Goal: Task Accomplishment & Management: Use online tool/utility

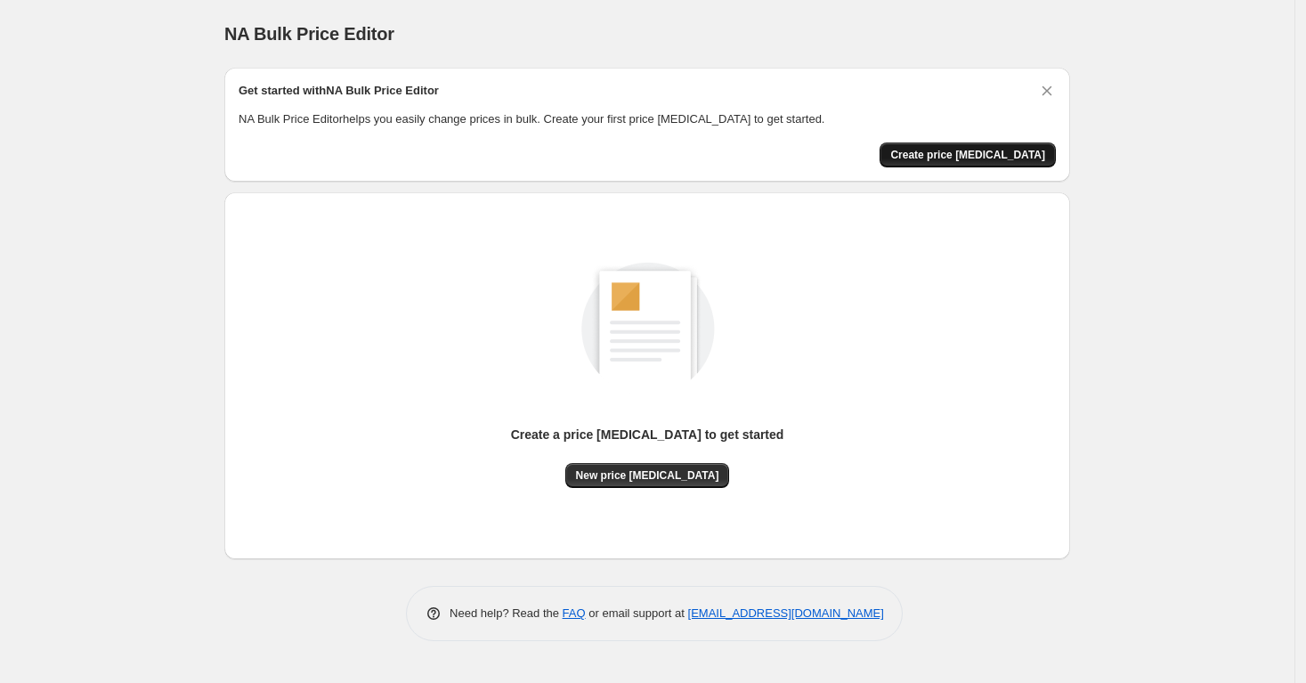
click at [976, 149] on span "Create price change job" at bounding box center [967, 155] width 155 height 14
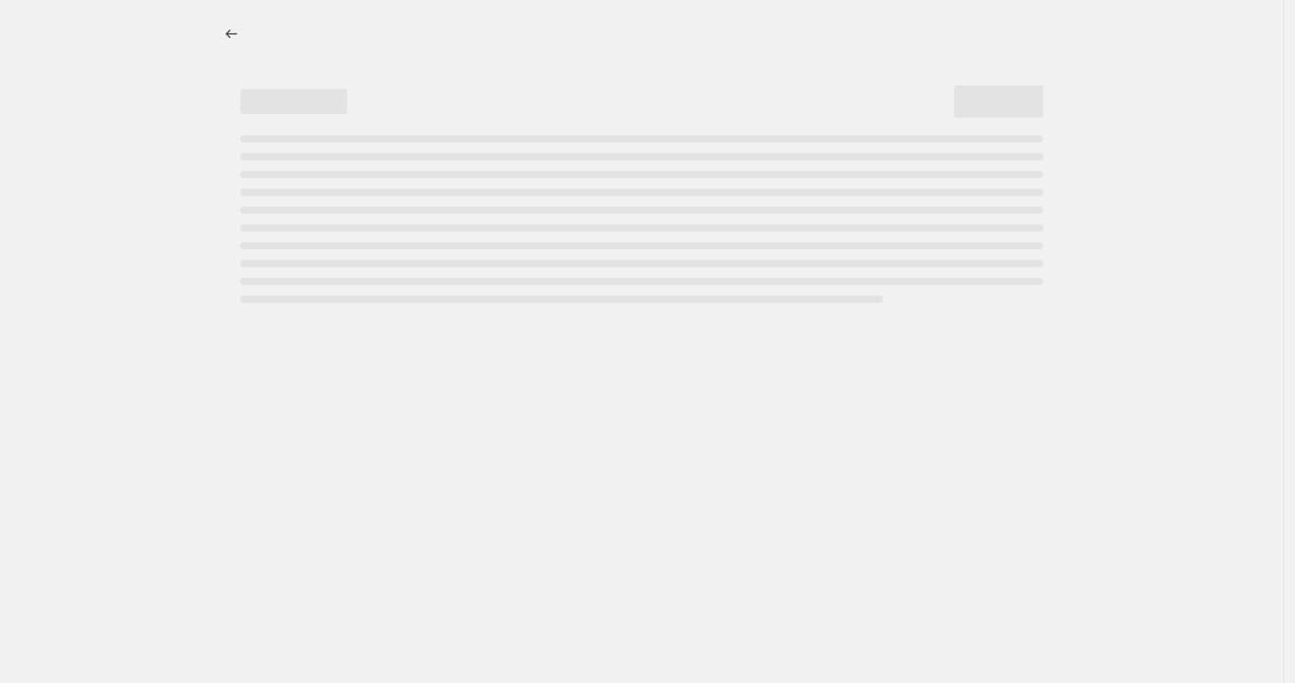
select select "percentage"
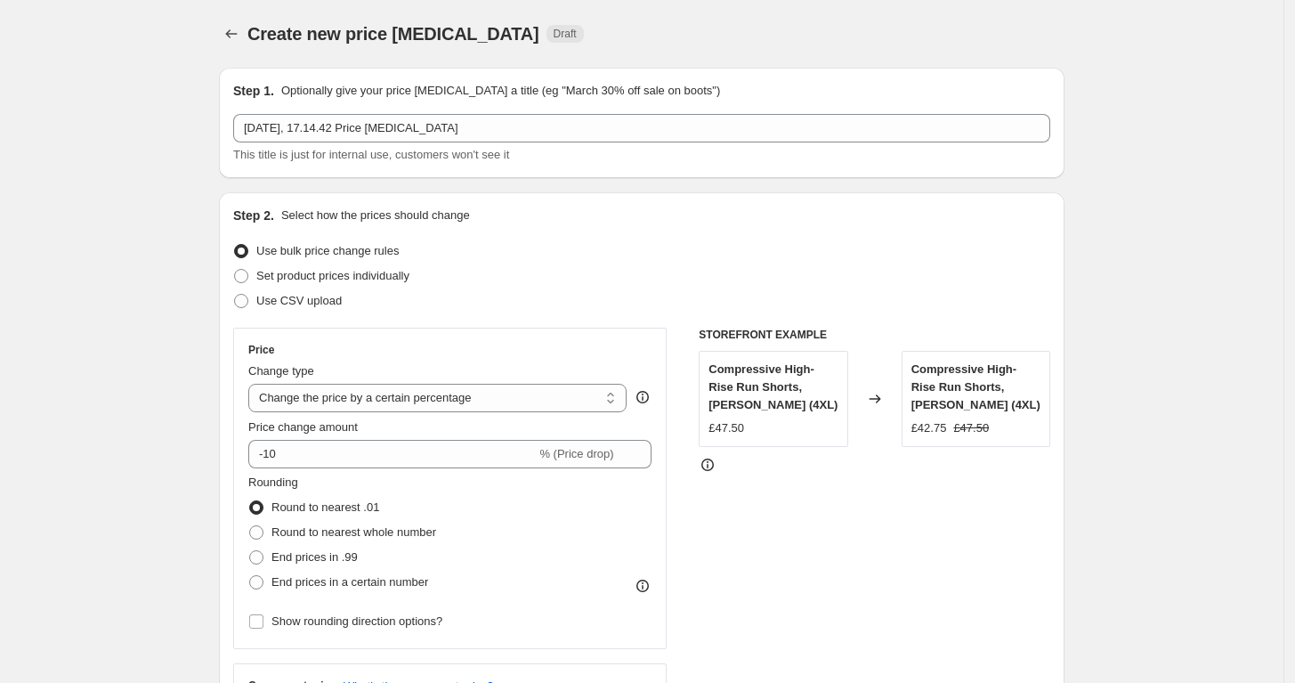
click at [237, 36] on icon "Price change jobs" at bounding box center [232, 34] width 18 height 18
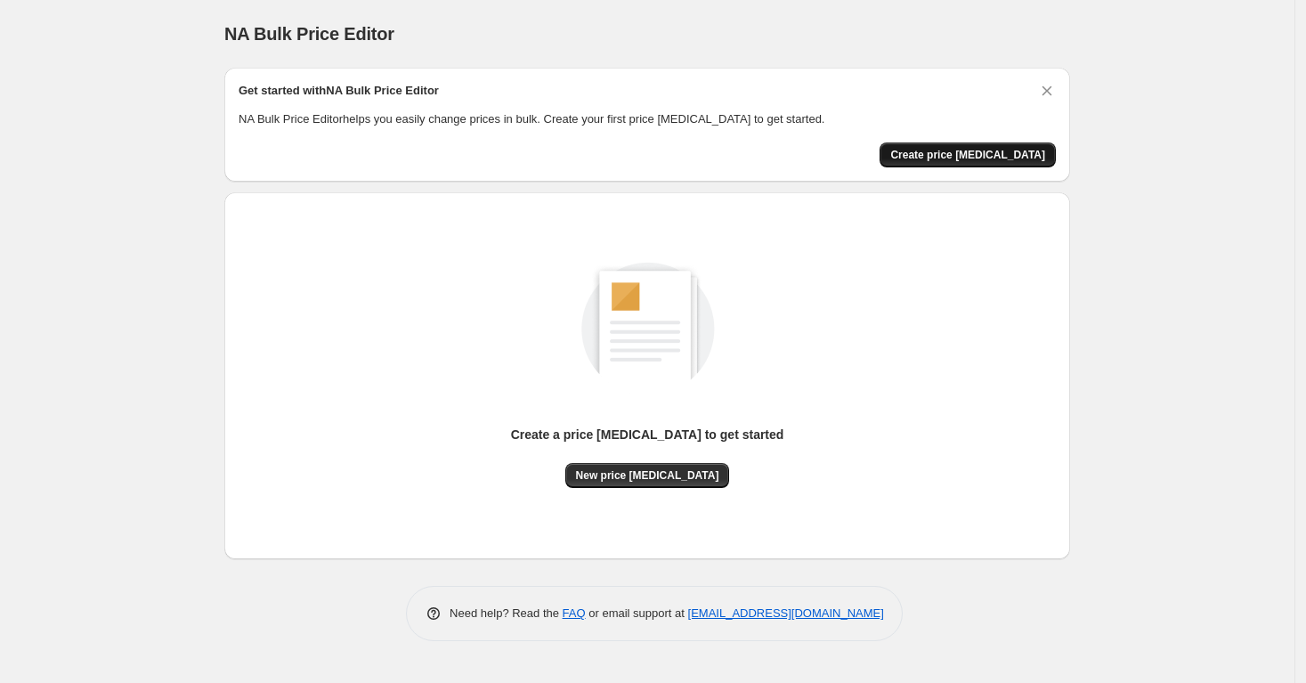
click at [981, 144] on button "Create price change job" at bounding box center [968, 154] width 176 height 25
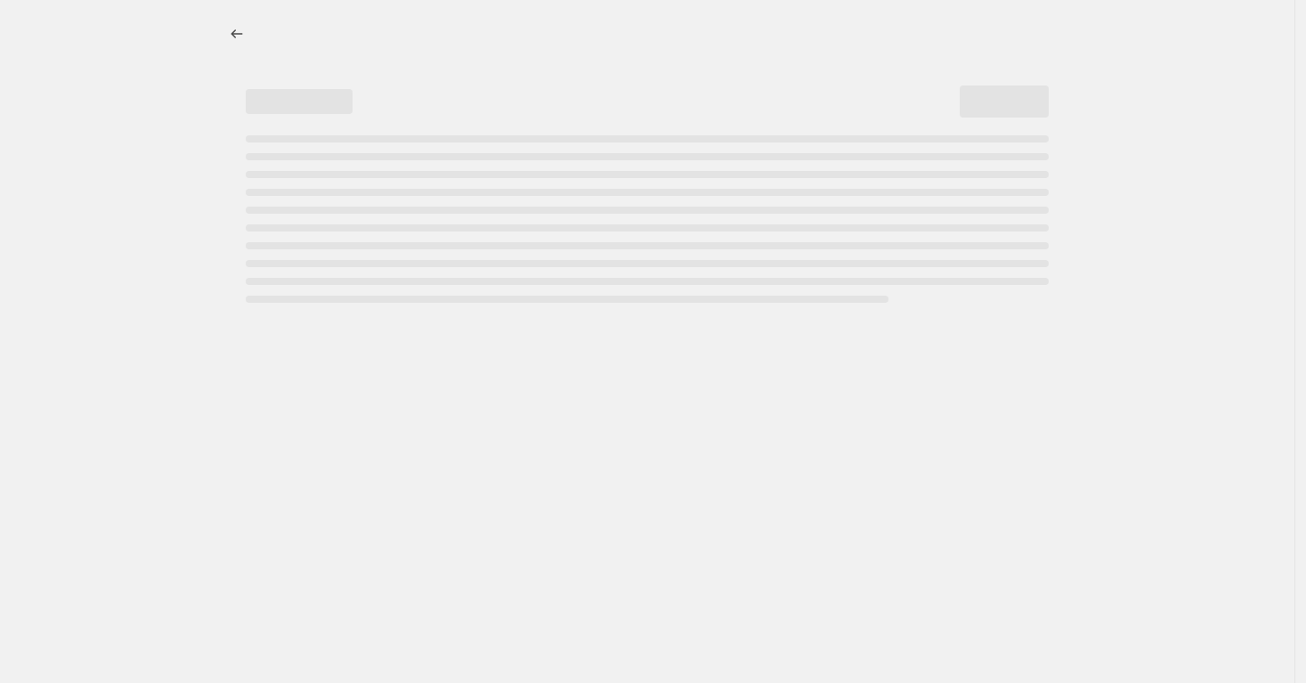
select select "percentage"
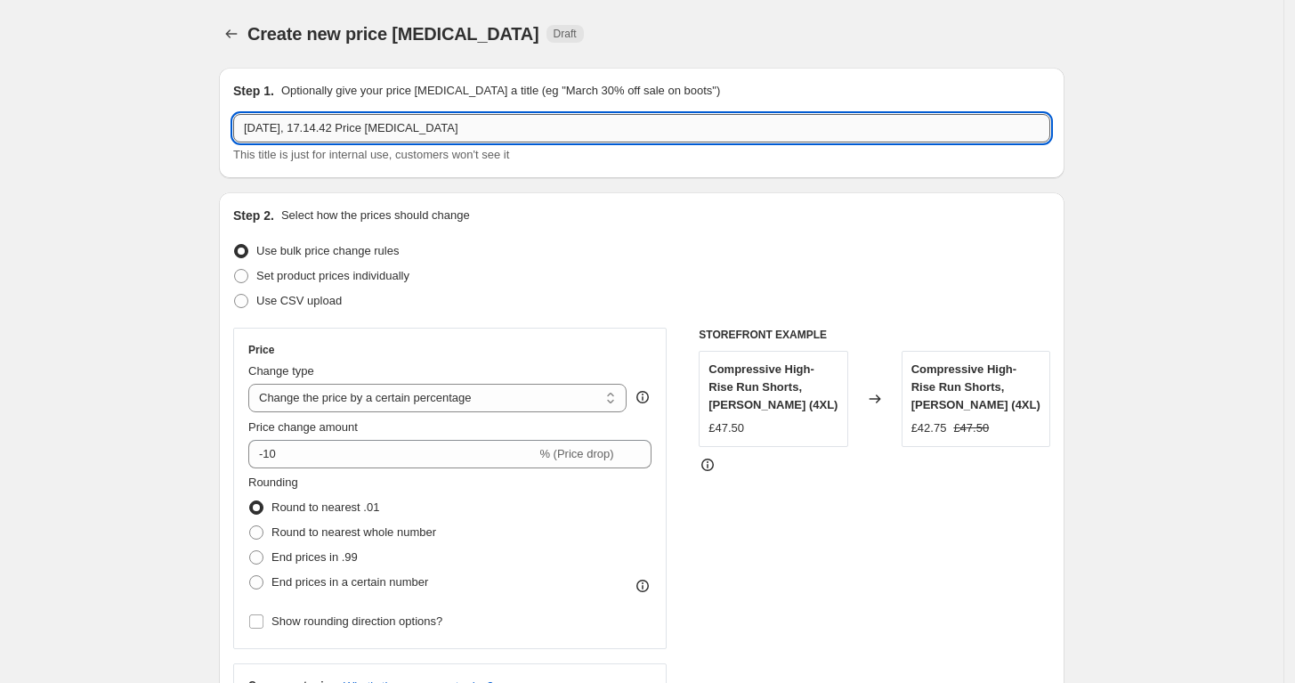
click at [392, 114] on input "29. aug. 2025, 17.14.42 Price change job" at bounding box center [641, 128] width 817 height 28
paste input "openingsale"
type input "openingsale"
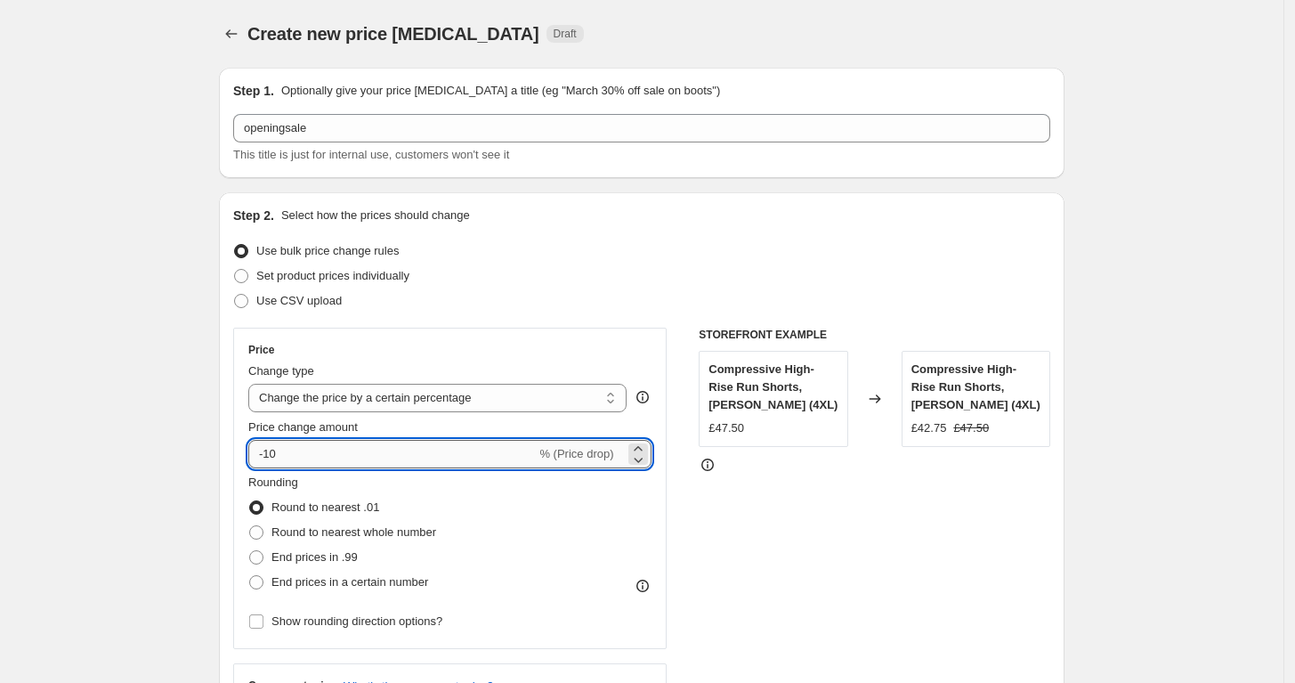
click at [271, 457] on input "-10" at bounding box center [392, 454] width 288 height 28
type input "-20"
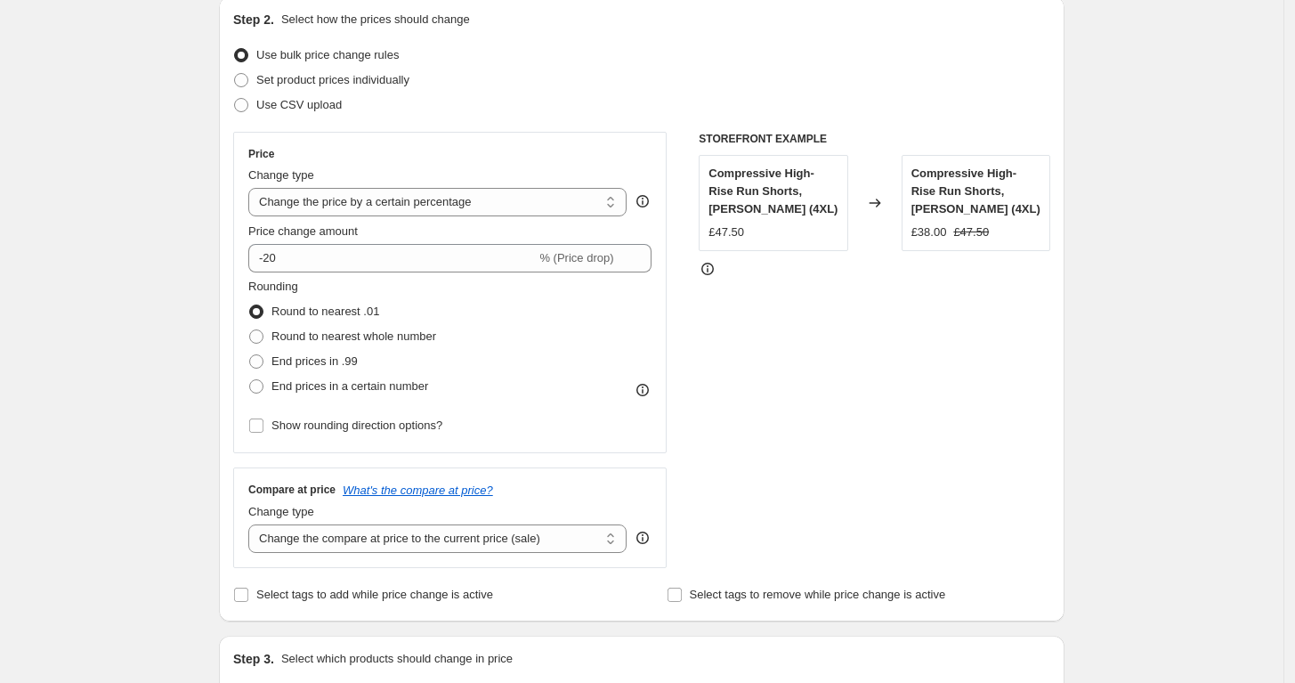
scroll to position [198, 0]
click at [180, 133] on div "Create new price change job. This page is ready Create new price change job Dra…" at bounding box center [642, 661] width 1284 height 1719
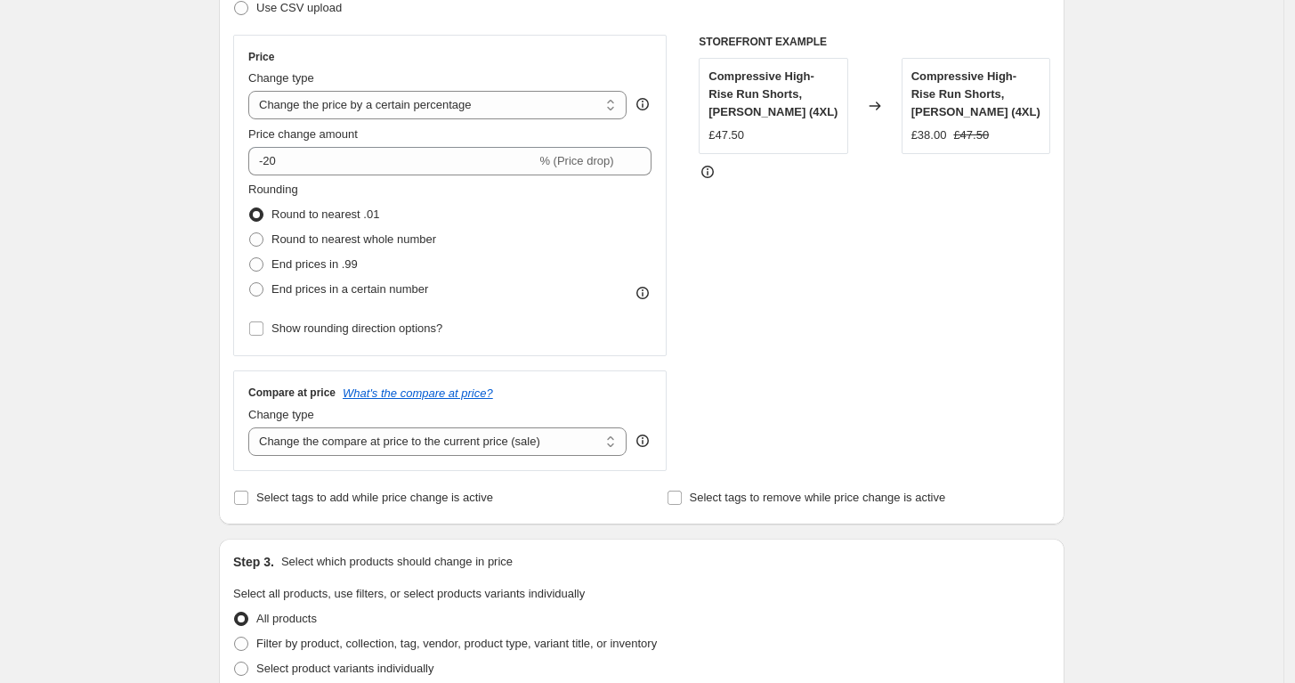
scroll to position [296, 0]
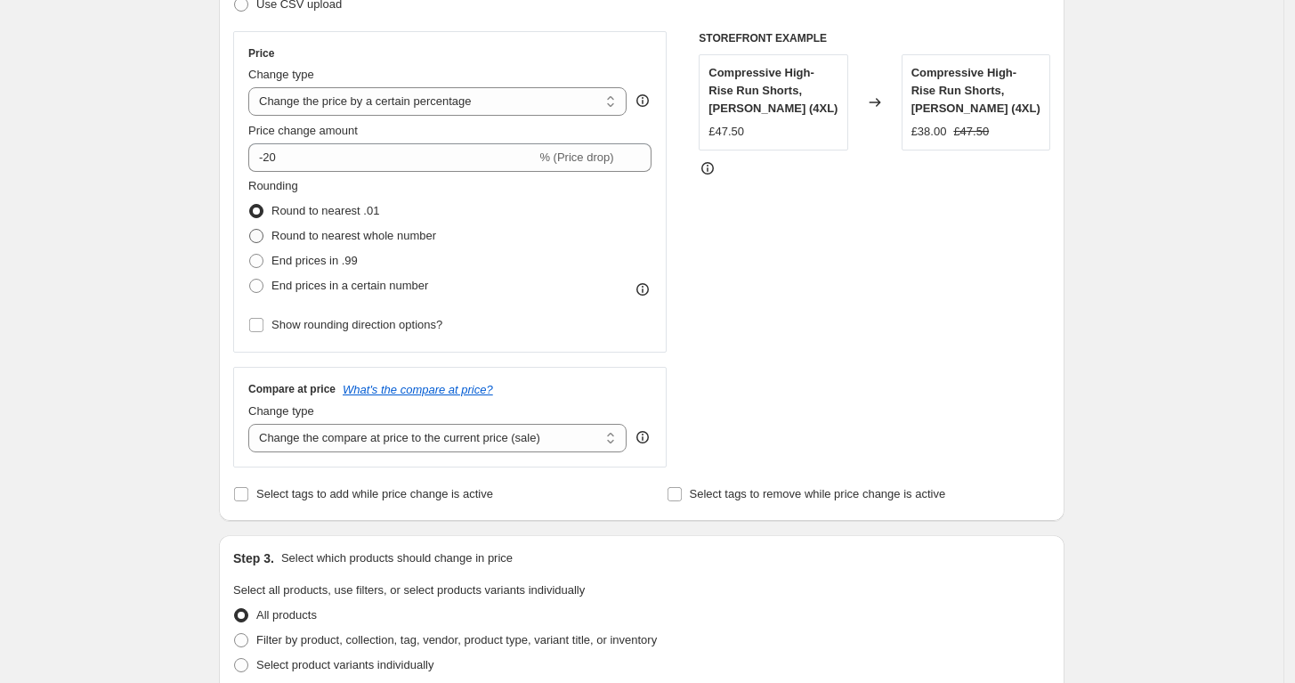
click at [362, 238] on span "Round to nearest whole number" at bounding box center [354, 235] width 165 height 13
click at [250, 230] on input "Round to nearest whole number" at bounding box center [249, 229] width 1 height 1
radio input "true"
click at [165, 313] on div "Create new price change job. This page is ready Create new price change job Dra…" at bounding box center [642, 563] width 1284 height 1719
click at [337, 217] on span "Round to nearest .01" at bounding box center [326, 210] width 108 height 13
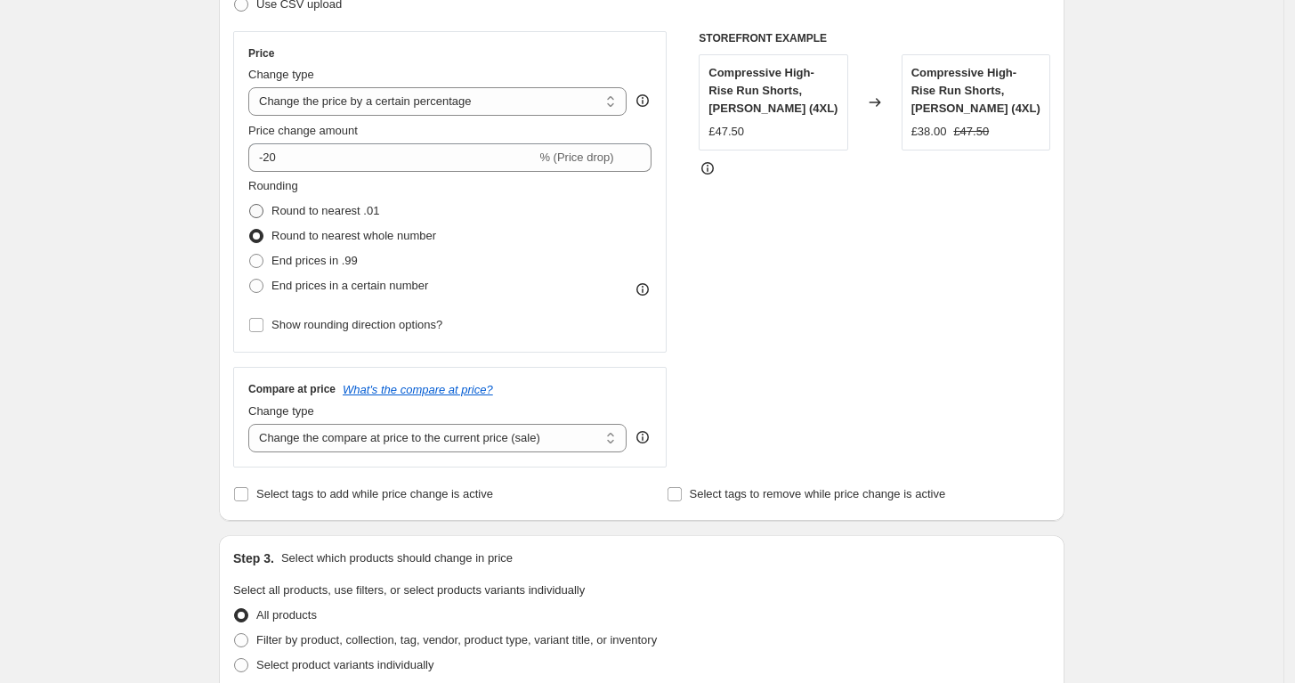
click at [250, 205] on input "Round to nearest .01" at bounding box center [249, 204] width 1 height 1
radio input "true"
click at [361, 232] on span "Round to nearest whole number" at bounding box center [354, 235] width 165 height 13
click at [250, 230] on input "Round to nearest whole number" at bounding box center [249, 229] width 1 height 1
radio input "true"
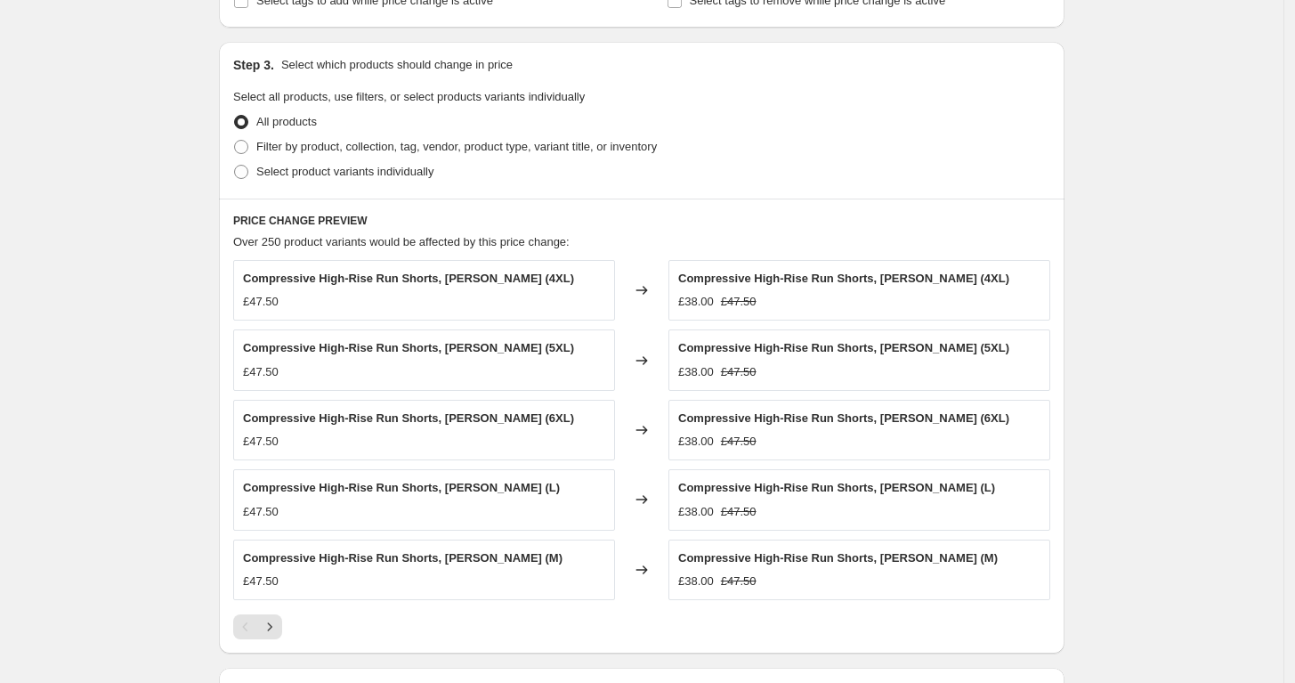
scroll to position [791, 0]
click at [313, 147] on span "Filter by product, collection, tag, vendor, product type, variant title, or inv…" at bounding box center [456, 145] width 401 height 13
click at [235, 140] on input "Filter by product, collection, tag, vendor, product type, variant title, or inv…" at bounding box center [234, 139] width 1 height 1
radio input "true"
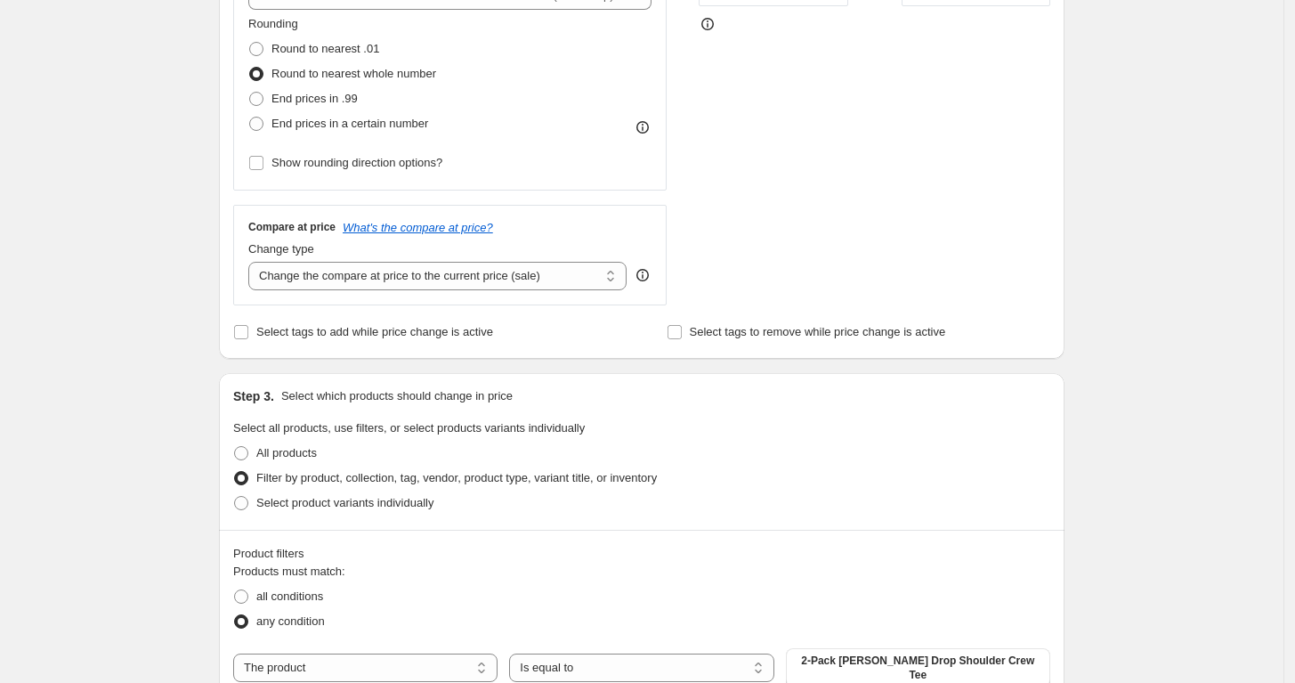
scroll to position [395, 0]
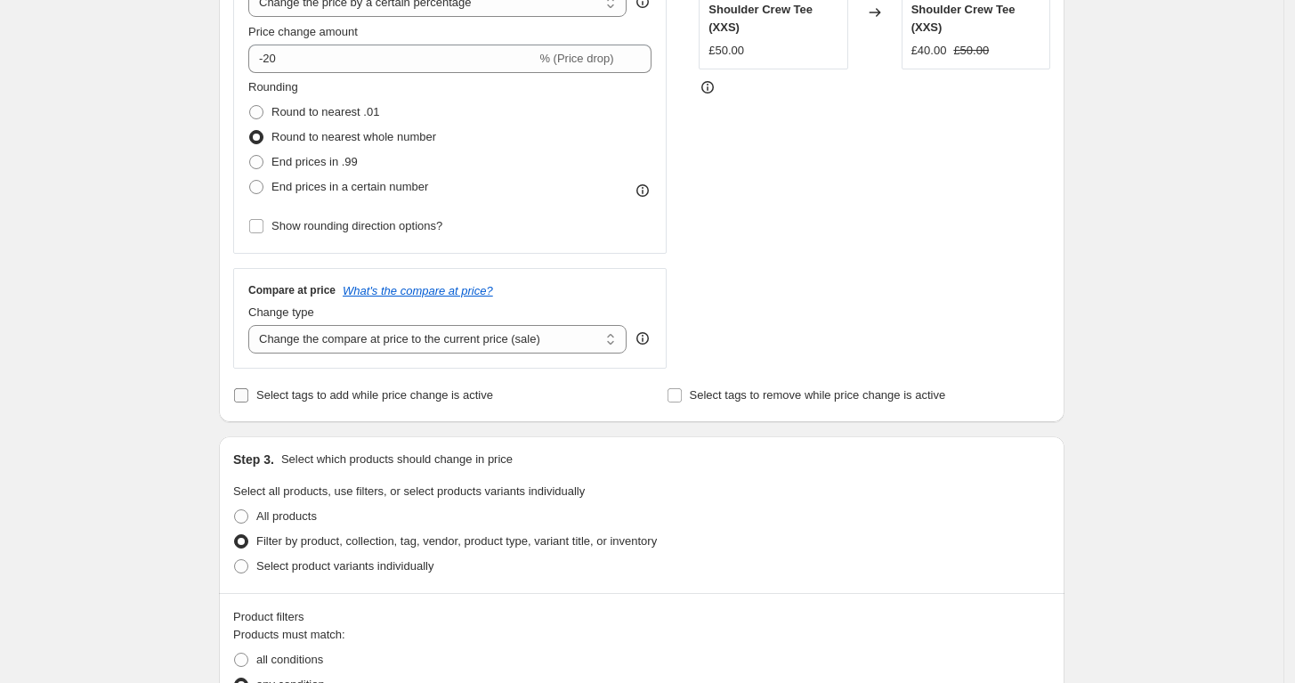
drag, startPoint x: 313, startPoint y: 380, endPoint x: 314, endPoint y: 395, distance: 15.2
click at [313, 382] on div "Step 2. Select how the prices should change Use bulk price change rules Set pro…" at bounding box center [641, 109] width 817 height 597
click at [317, 397] on span "Select tags to add while price change is active" at bounding box center [374, 394] width 237 height 13
click at [248, 397] on input "Select tags to add while price change is active" at bounding box center [241, 395] width 14 height 14
checkbox input "true"
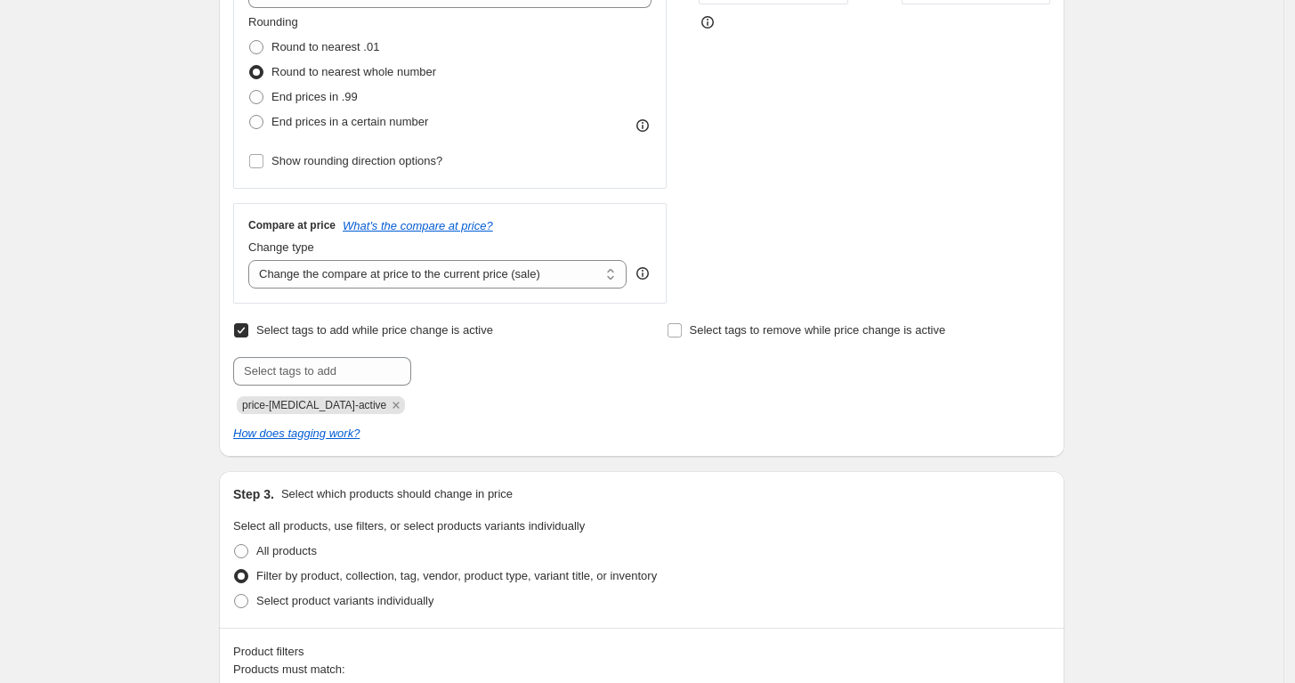
scroll to position [494, 0]
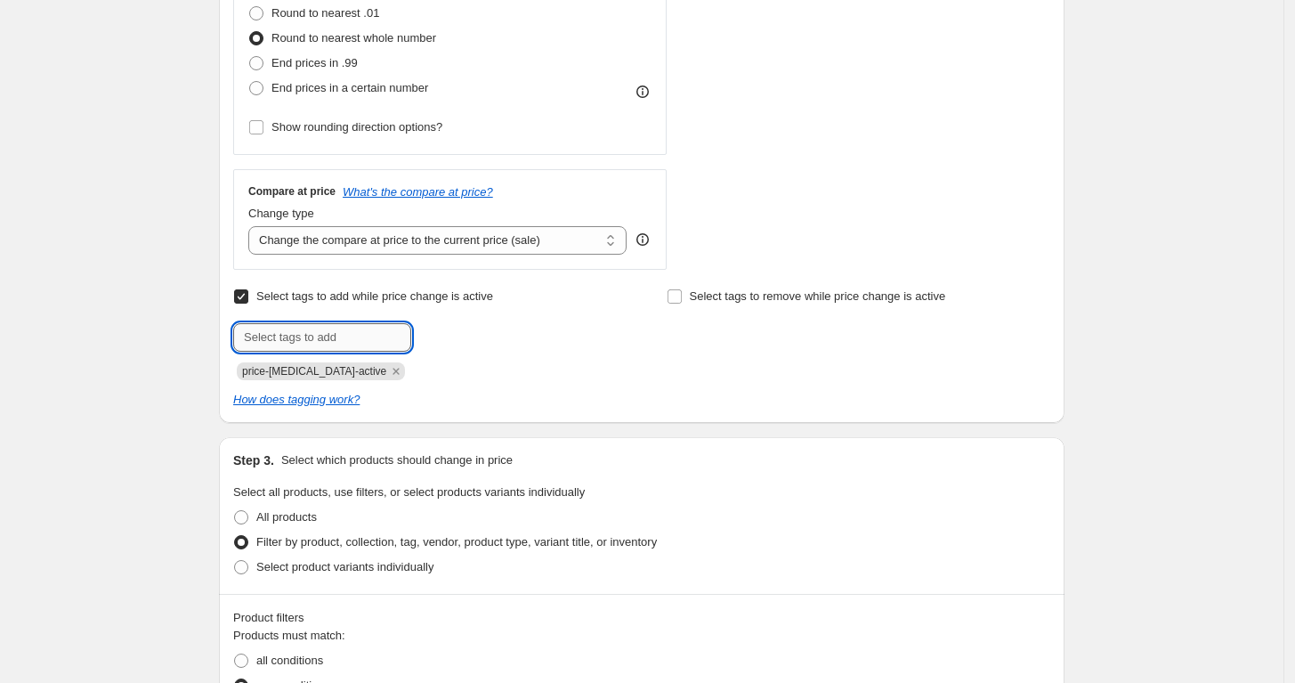
click at [336, 347] on input "text" at bounding box center [322, 337] width 178 height 28
paste input "25discountopen"
type input "25discountopen"
click at [444, 341] on b "Add" at bounding box center [436, 335] width 20 height 12
click at [388, 372] on icon "Remove price-change-job-active" at bounding box center [396, 371] width 16 height 16
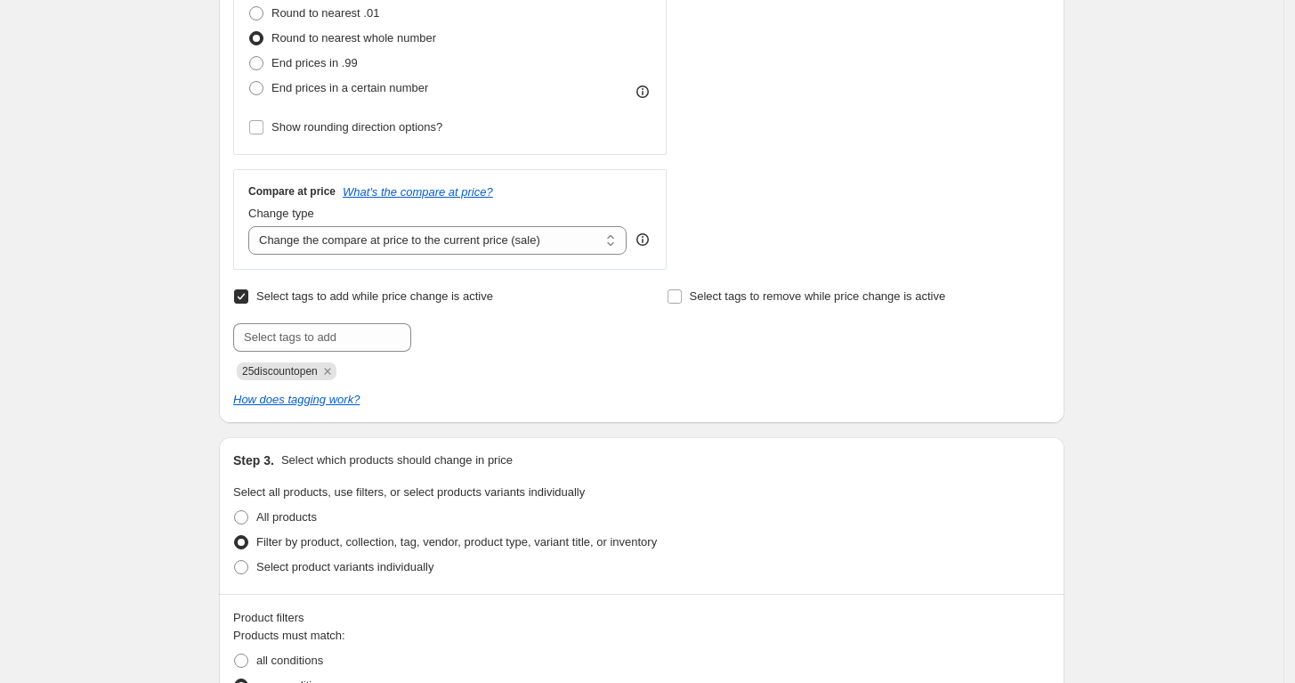
click at [188, 390] on div "Create new price change job. This page is ready Create new price change job Dra…" at bounding box center [642, 521] width 1284 height 2030
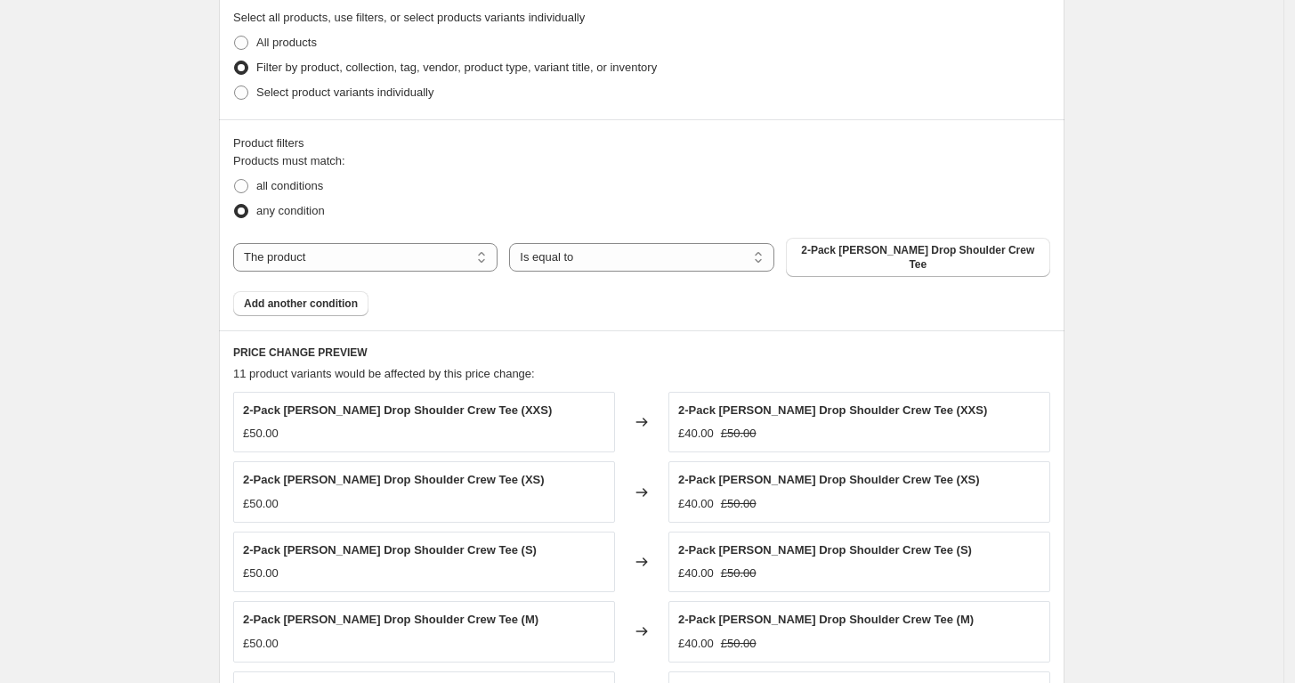
scroll to position [989, 0]
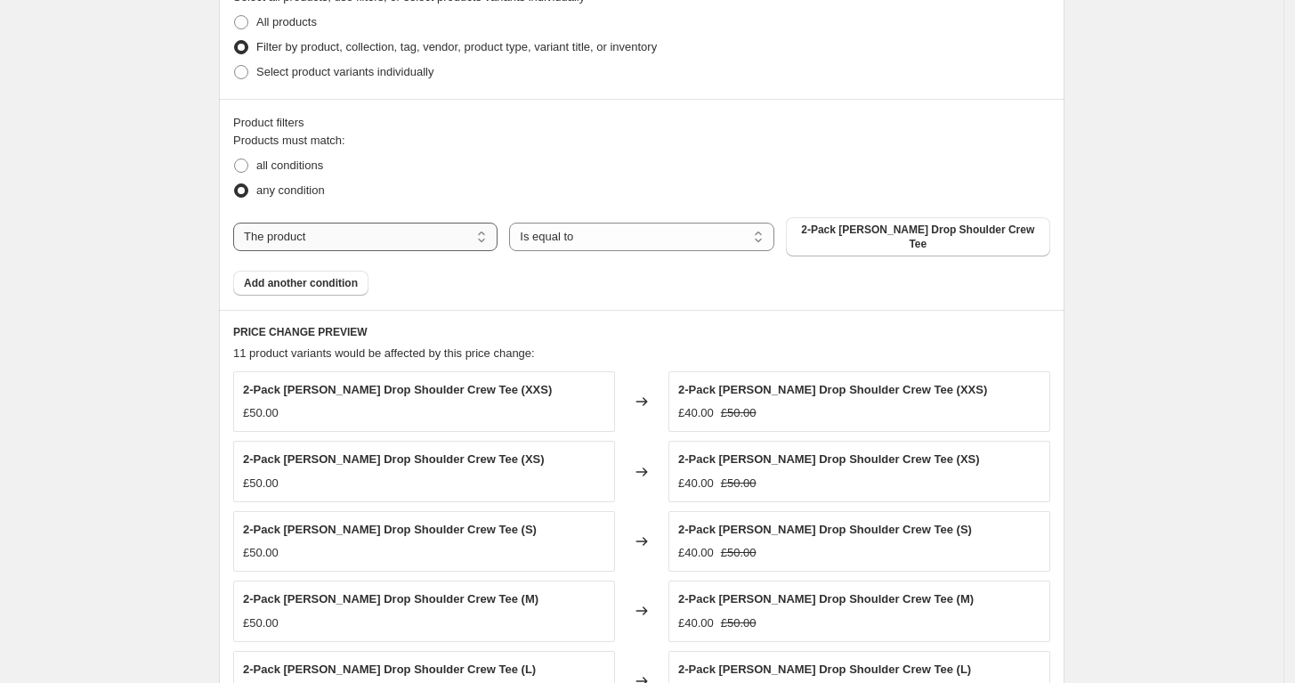
click at [470, 229] on select "The product The product's collection The product's tag The product's vendor The…" at bounding box center [365, 237] width 264 height 28
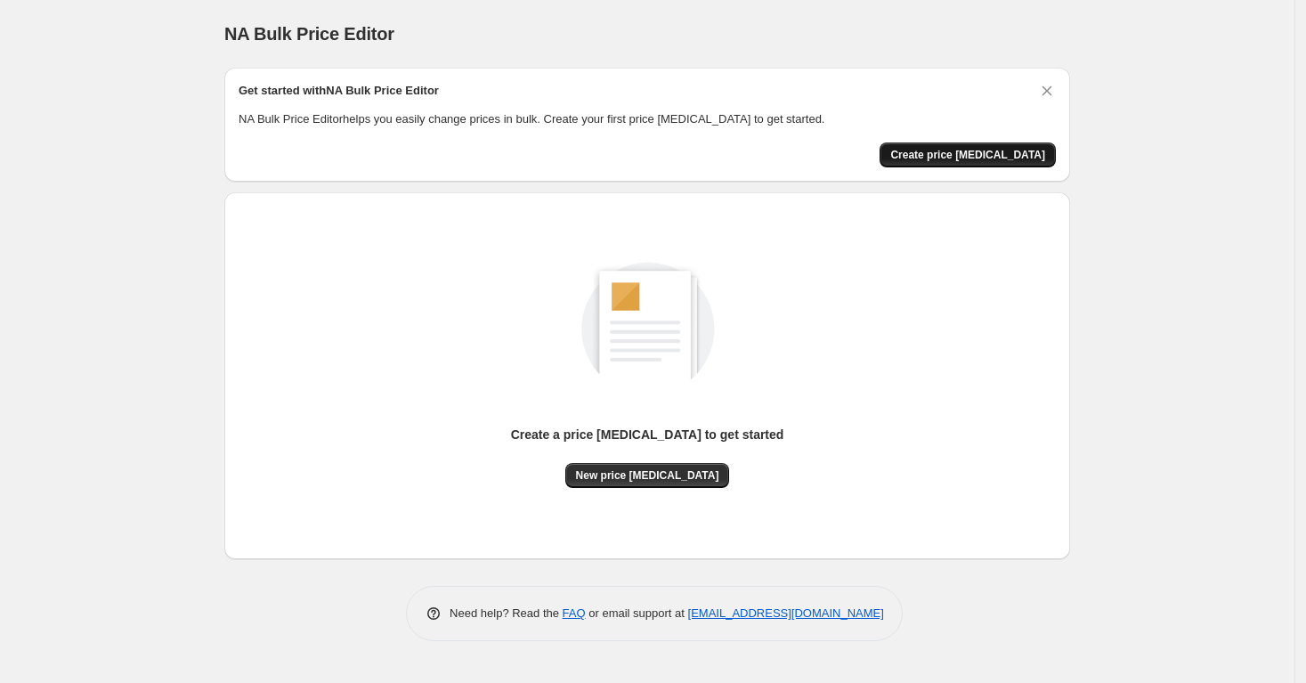
click at [970, 152] on span "Create price change job" at bounding box center [967, 155] width 155 height 14
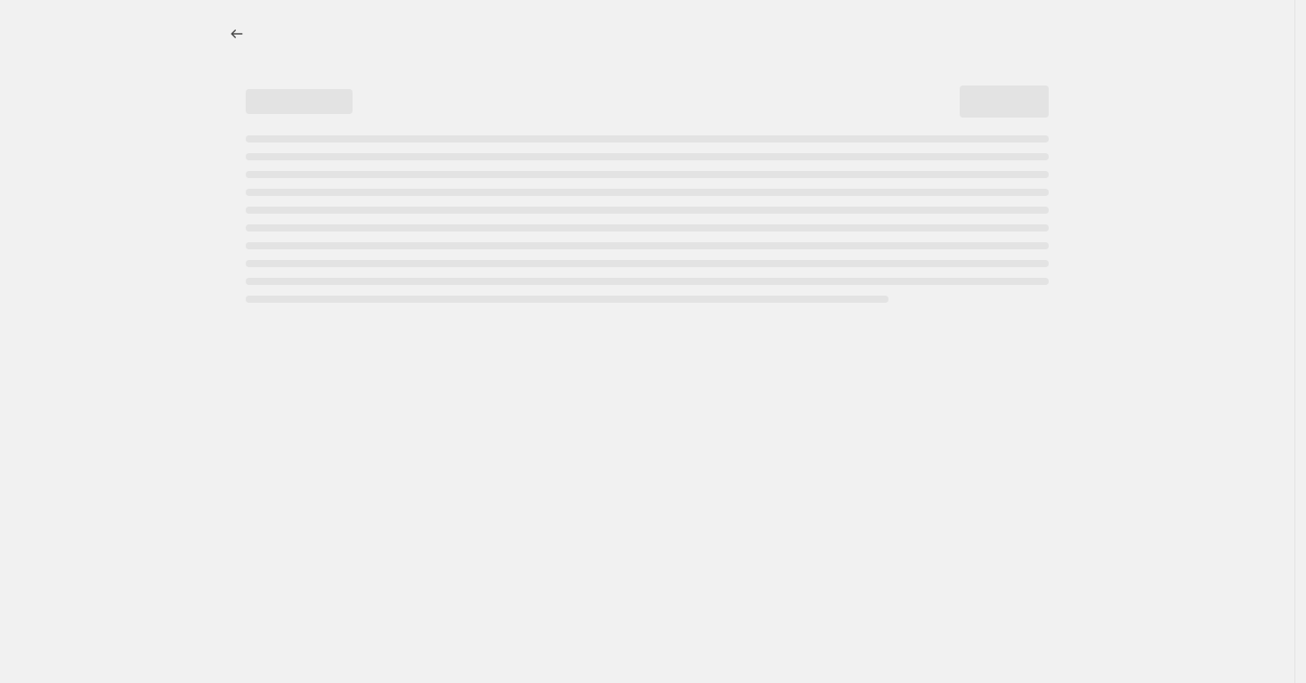
select select "percentage"
